Goal: Transaction & Acquisition: Subscribe to service/newsletter

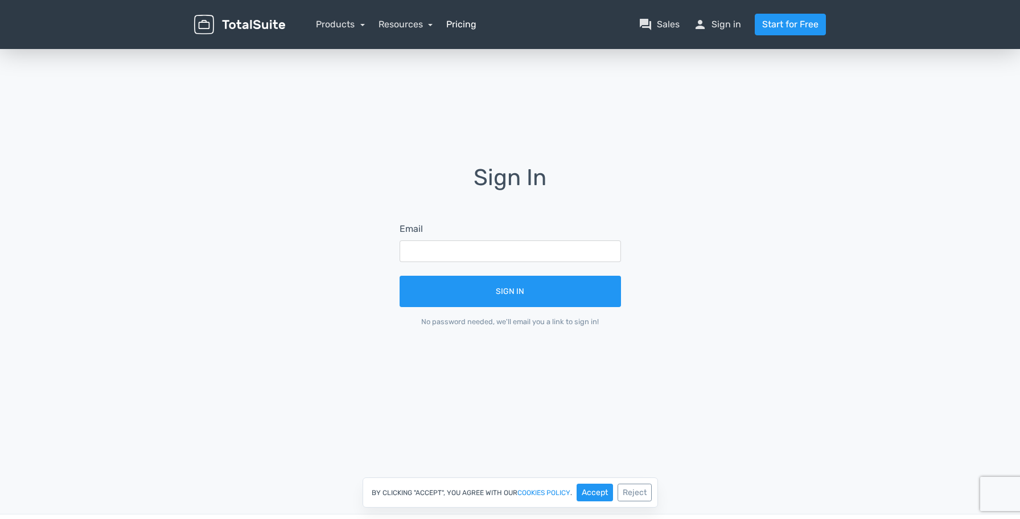
click at [476, 25] on link "Pricing" at bounding box center [461, 25] width 30 height 14
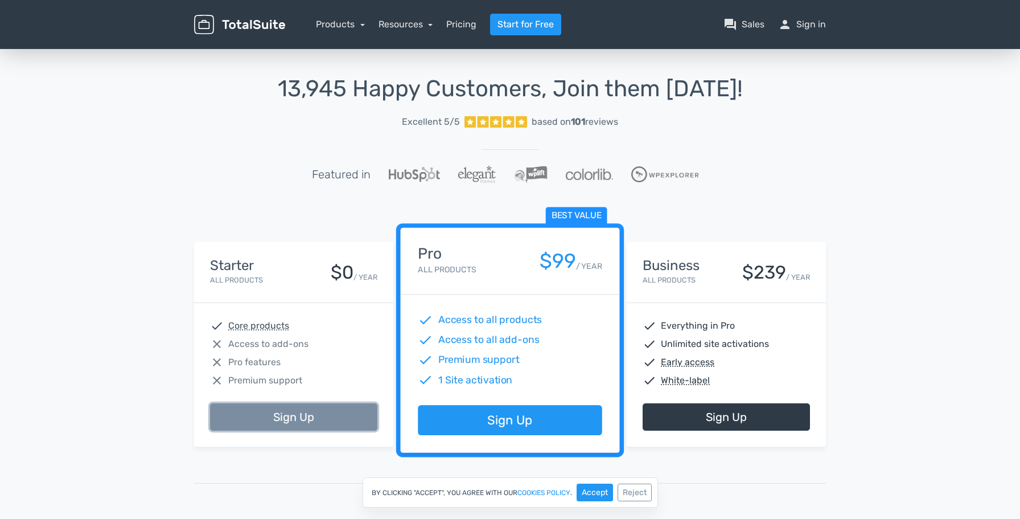
click at [314, 416] on link "Sign Up" at bounding box center [293, 416] width 167 height 27
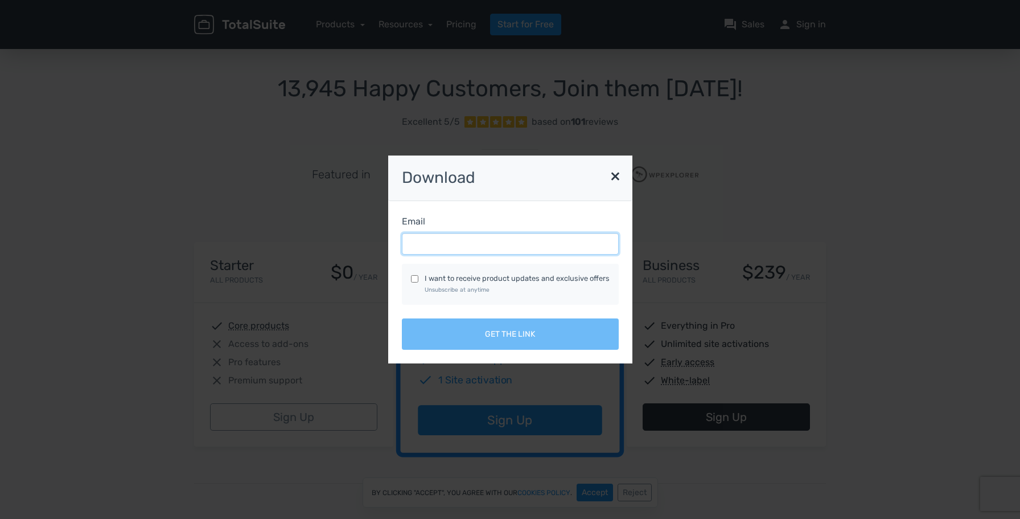
click at [445, 241] on input "Email" at bounding box center [510, 244] width 217 height 22
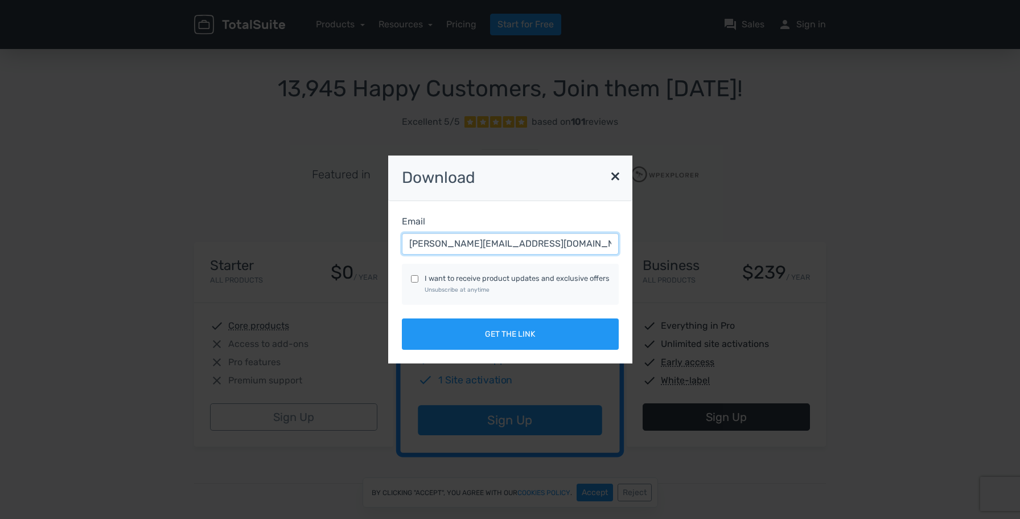
drag, startPoint x: 520, startPoint y: 242, endPoint x: 390, endPoint y: 234, distance: 130.6
click at [402, 234] on input "[PERSON_NAME][EMAIL_ADDRESS][DOMAIN_NAME]" at bounding box center [510, 244] width 217 height 22
type input "[PERSON_NAME][EMAIL_ADDRESS][DOMAIN_NAME]"
click at [577, 205] on div "Email [PERSON_NAME][EMAIL_ADDRESS][DOMAIN_NAME] I want to receive product updat…" at bounding box center [510, 282] width 244 height 162
click at [488, 249] on input "[PERSON_NAME][EMAIL_ADDRESS][DOMAIN_NAME]" at bounding box center [510, 244] width 217 height 22
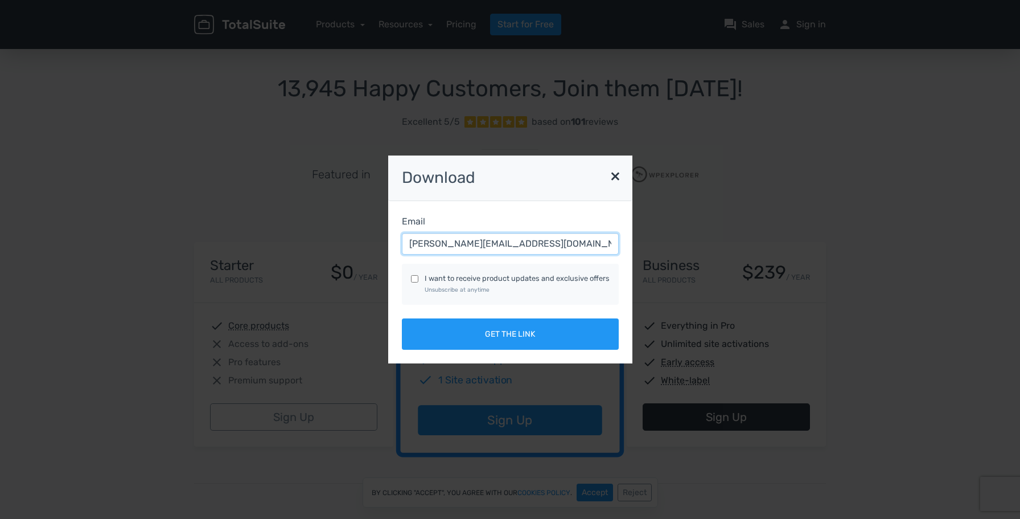
drag, startPoint x: 519, startPoint y: 247, endPoint x: 369, endPoint y: 236, distance: 150.7
click at [402, 236] on input "[PERSON_NAME][EMAIL_ADDRESS][DOMAIN_NAME]" at bounding box center [510, 244] width 217 height 22
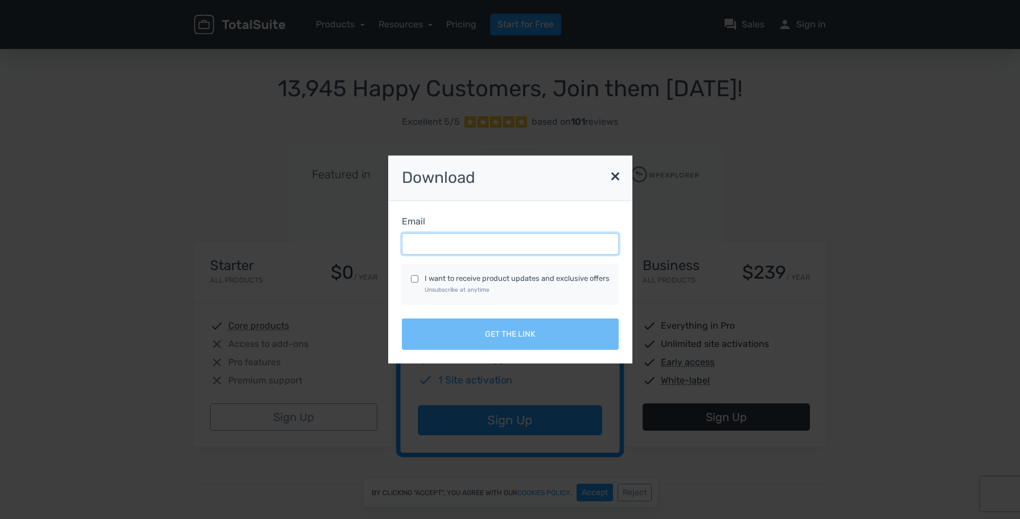
type input "[PERSON_NAME][EMAIL_ADDRESS][DOMAIN_NAME]"
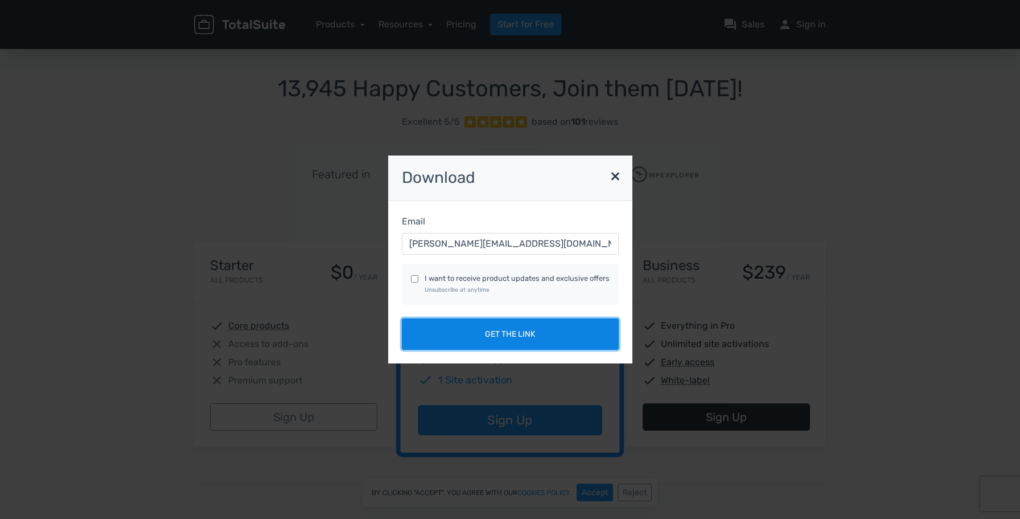
click at [502, 329] on button "Get the link" at bounding box center [510, 333] width 217 height 31
